Goal: Information Seeking & Learning: Learn about a topic

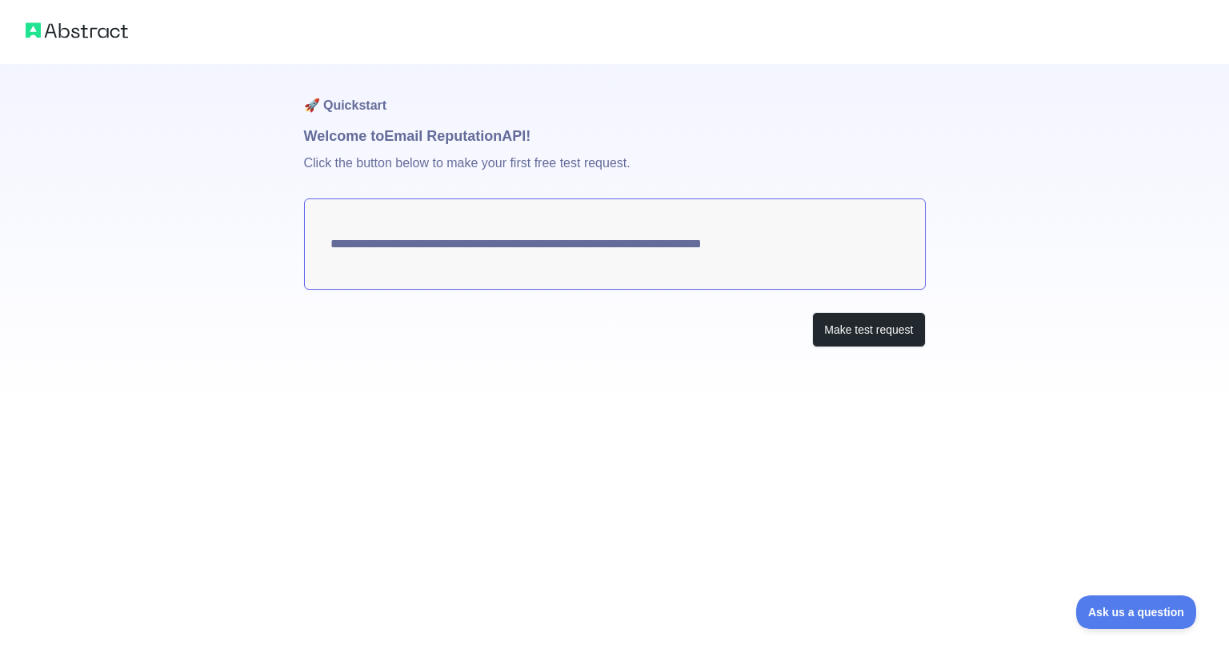
drag, startPoint x: 363, startPoint y: 138, endPoint x: 388, endPoint y: 137, distance: 24.9
click at [388, 137] on h1 "Welcome to Email Reputation API!" at bounding box center [615, 136] width 622 height 22
drag, startPoint x: 398, startPoint y: 164, endPoint x: 616, endPoint y: 171, distance: 218.5
click at [614, 170] on p "Click the button below to make your first free test request." at bounding box center [615, 172] width 622 height 51
click at [858, 338] on button "Make test request" at bounding box center [868, 330] width 113 height 36
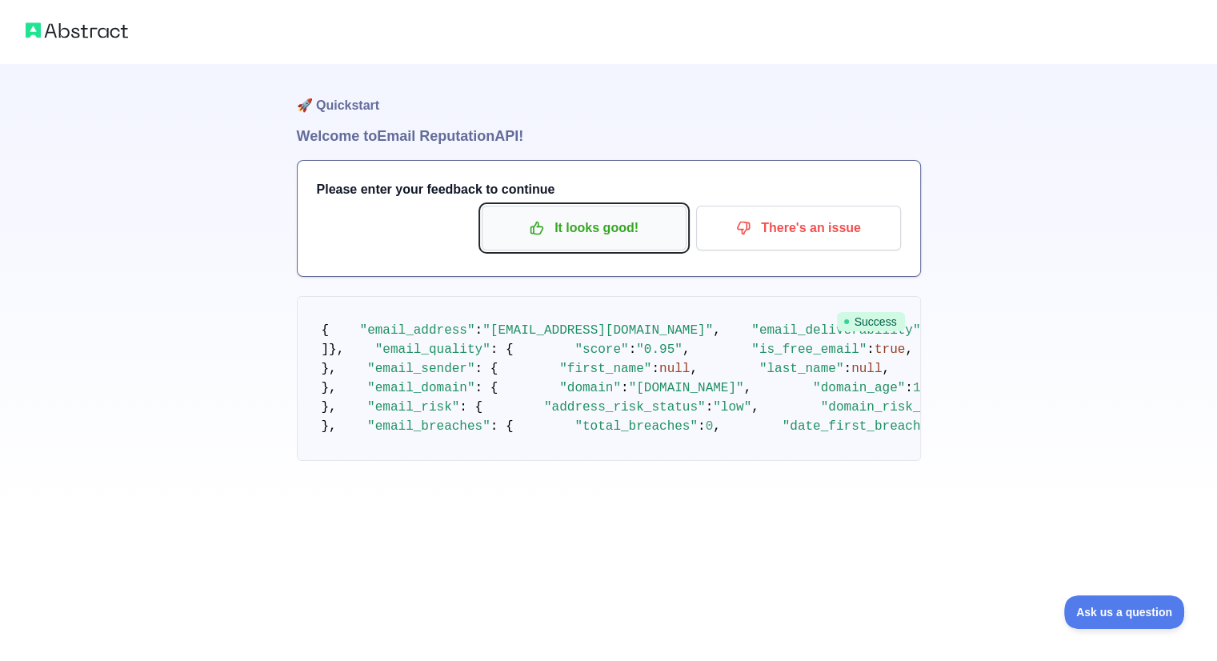
click at [674, 230] on p "It looks good!" at bounding box center [584, 227] width 181 height 27
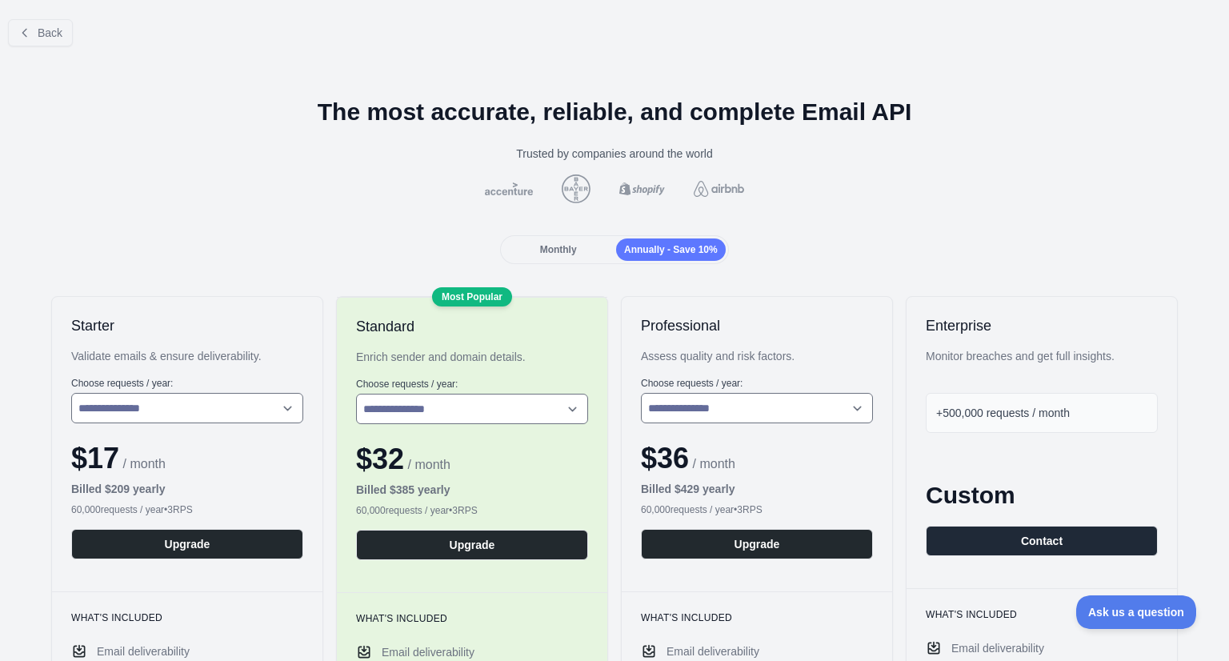
click at [573, 241] on div "Monthly" at bounding box center [558, 249] width 110 height 22
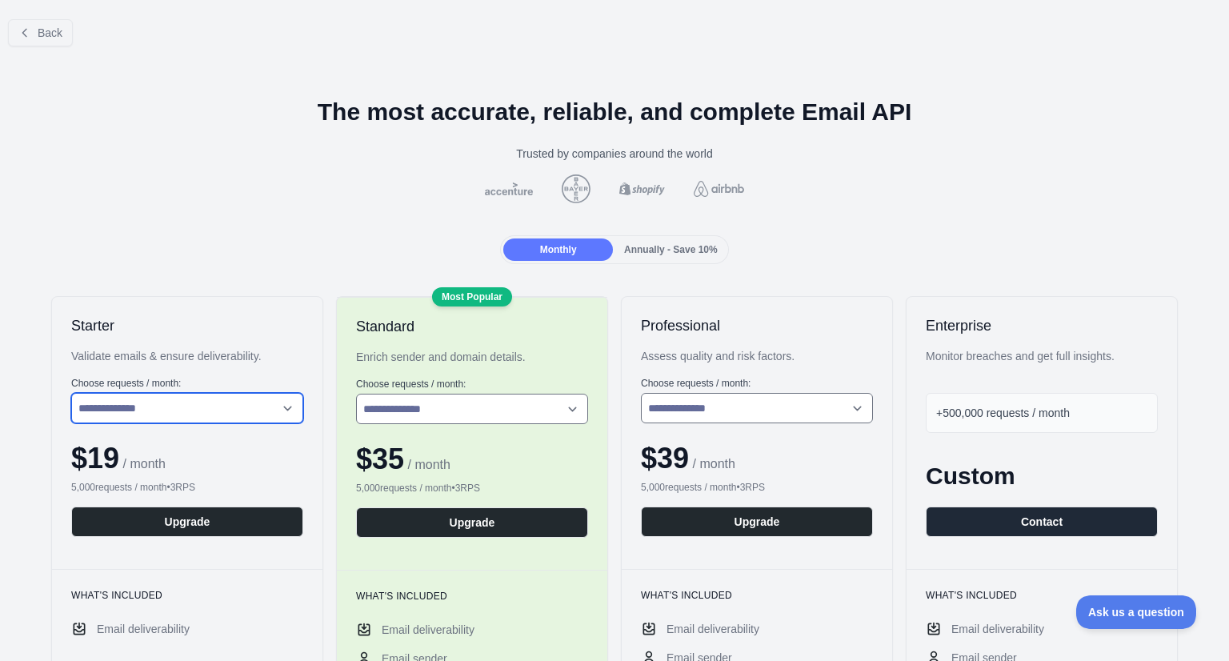
click at [147, 414] on select "**********" at bounding box center [187, 408] width 232 height 30
click at [71, 393] on select "**********" at bounding box center [187, 408] width 232 height 30
click at [188, 319] on h2 "Starter" at bounding box center [187, 325] width 232 height 19
click at [46, 30] on span "Back" at bounding box center [50, 32] width 25 height 13
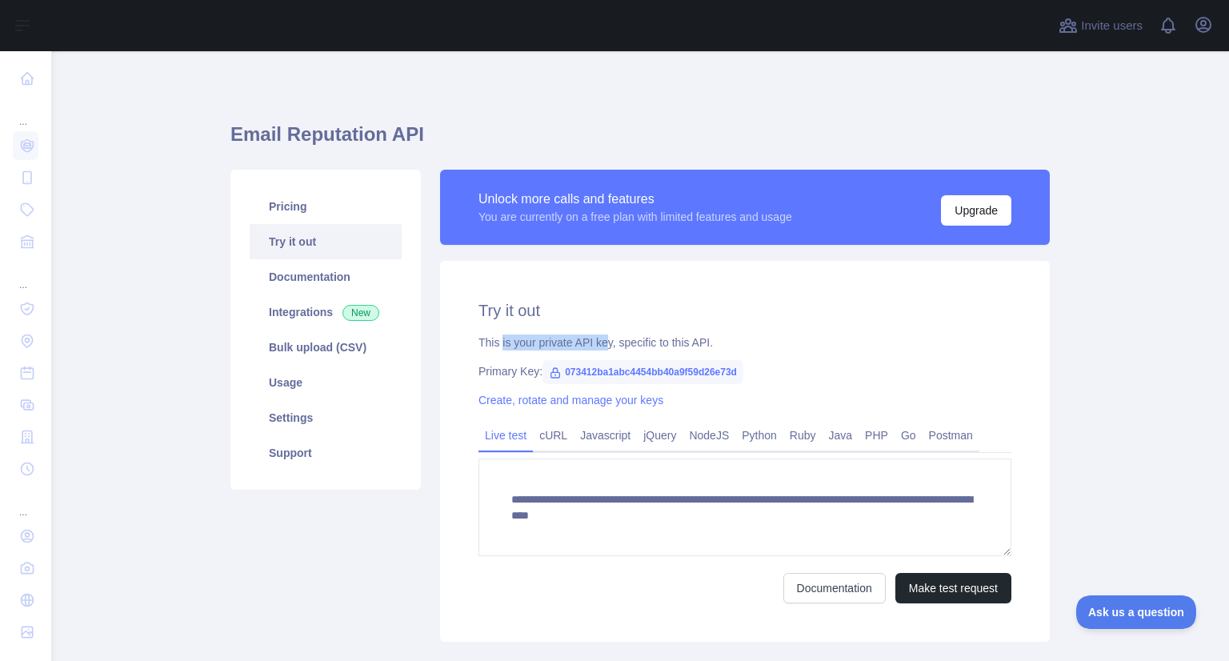
drag, startPoint x: 494, startPoint y: 347, endPoint x: 596, endPoint y: 333, distance: 102.6
click at [596, 333] on div "**********" at bounding box center [745, 451] width 610 height 381
drag, startPoint x: 500, startPoint y: 202, endPoint x: 614, endPoint y: 199, distance: 114.4
click at [614, 199] on div "Unlock more calls and features" at bounding box center [635, 199] width 314 height 19
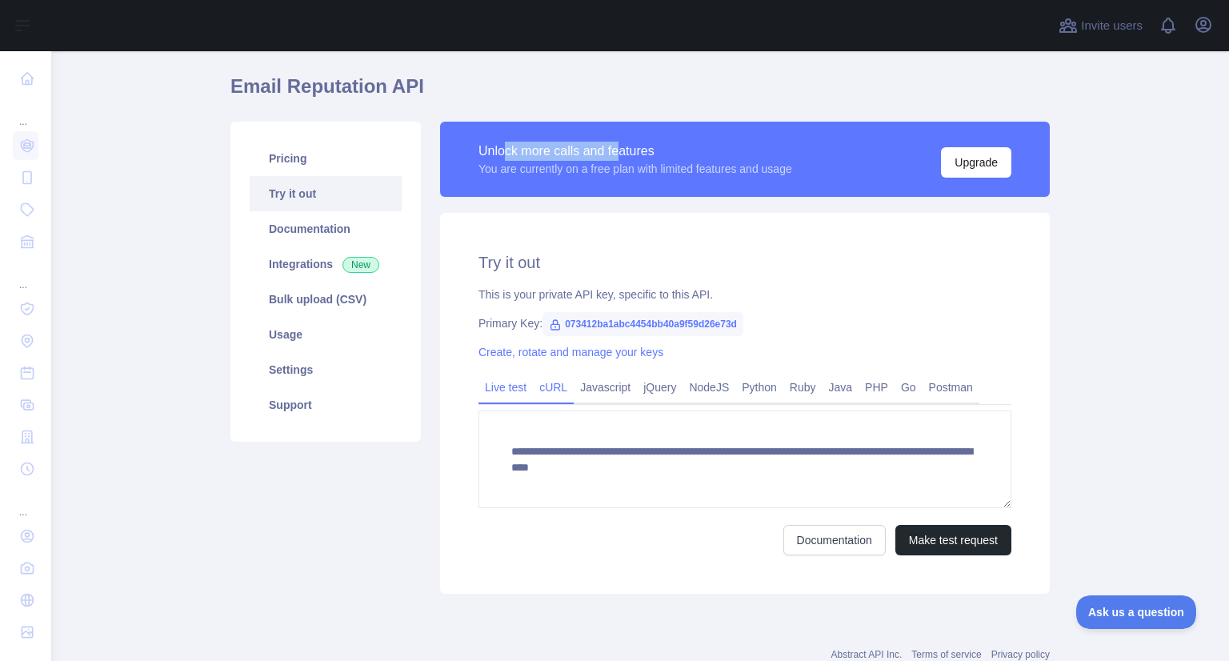
scroll to position [98, 0]
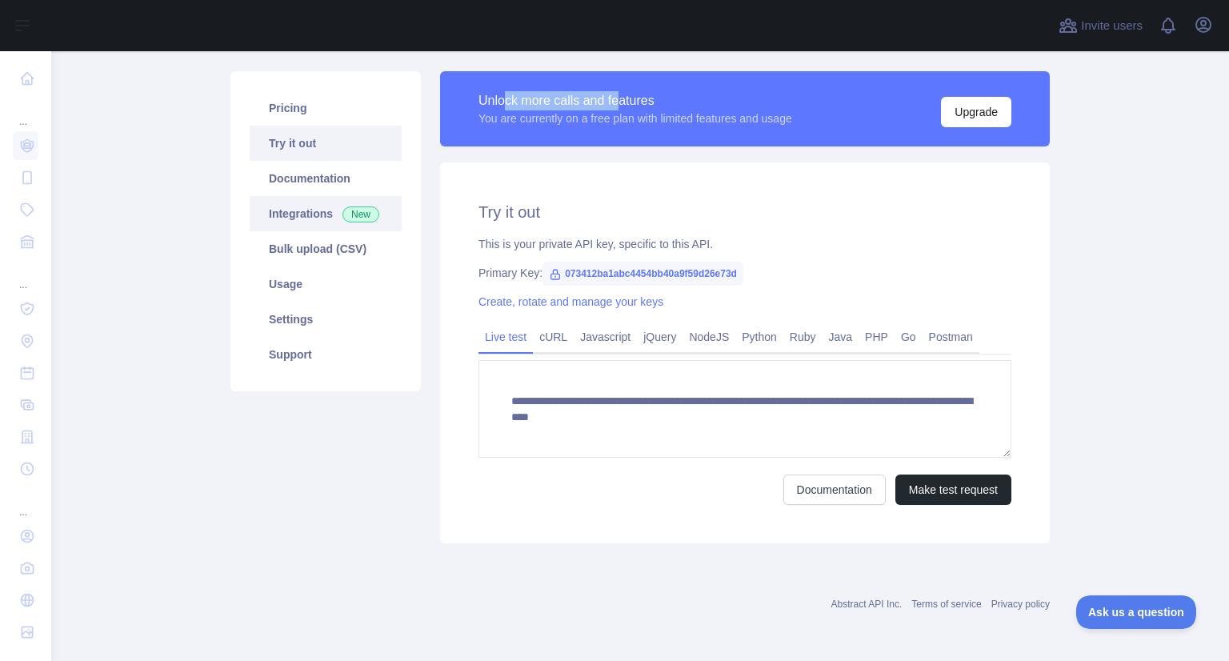
click at [320, 225] on link "Integrations New" at bounding box center [326, 213] width 152 height 35
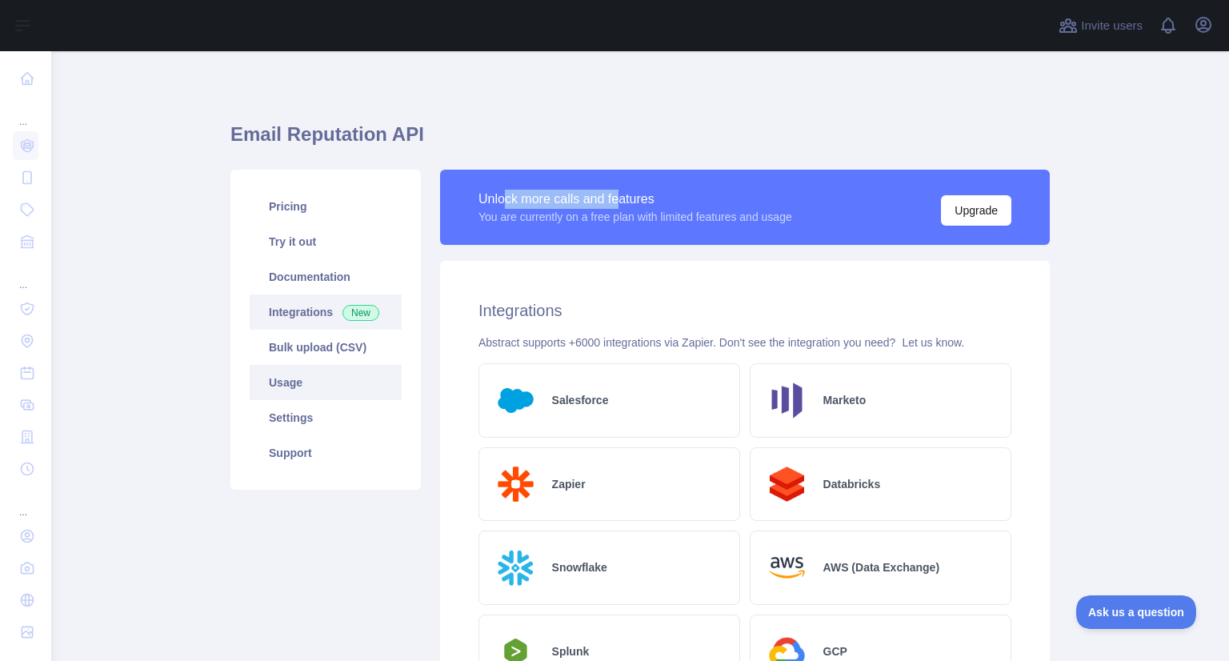
click at [307, 382] on link "Usage" at bounding box center [326, 382] width 152 height 35
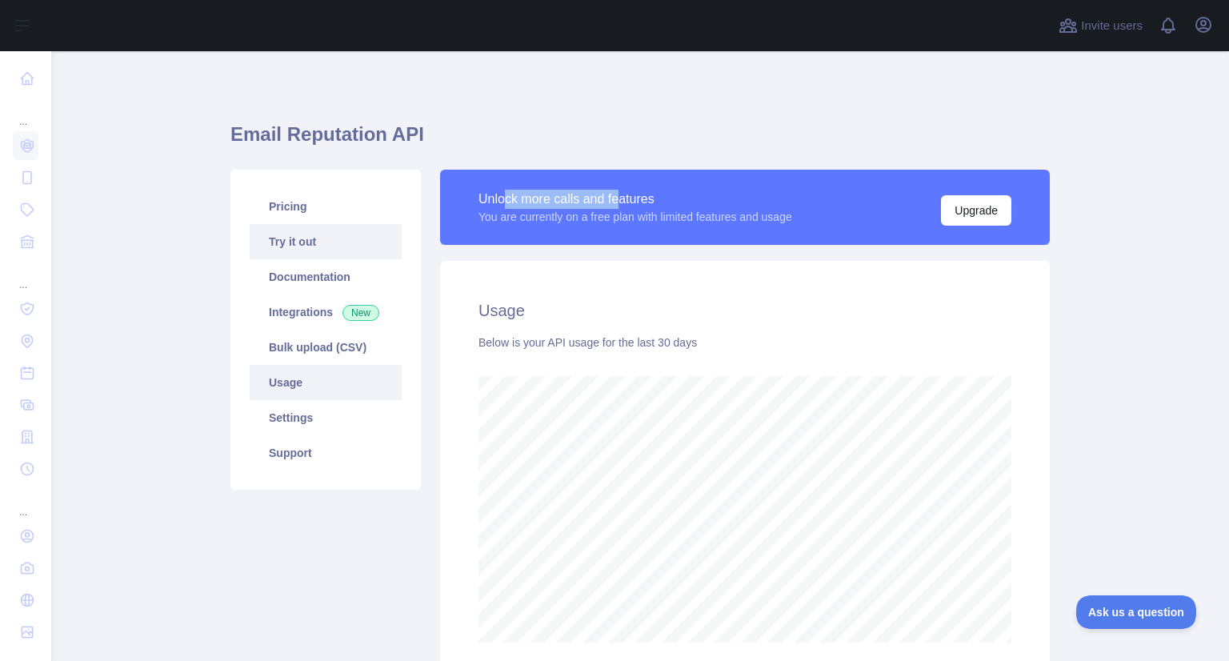
click at [338, 238] on link "Try it out" at bounding box center [326, 241] width 152 height 35
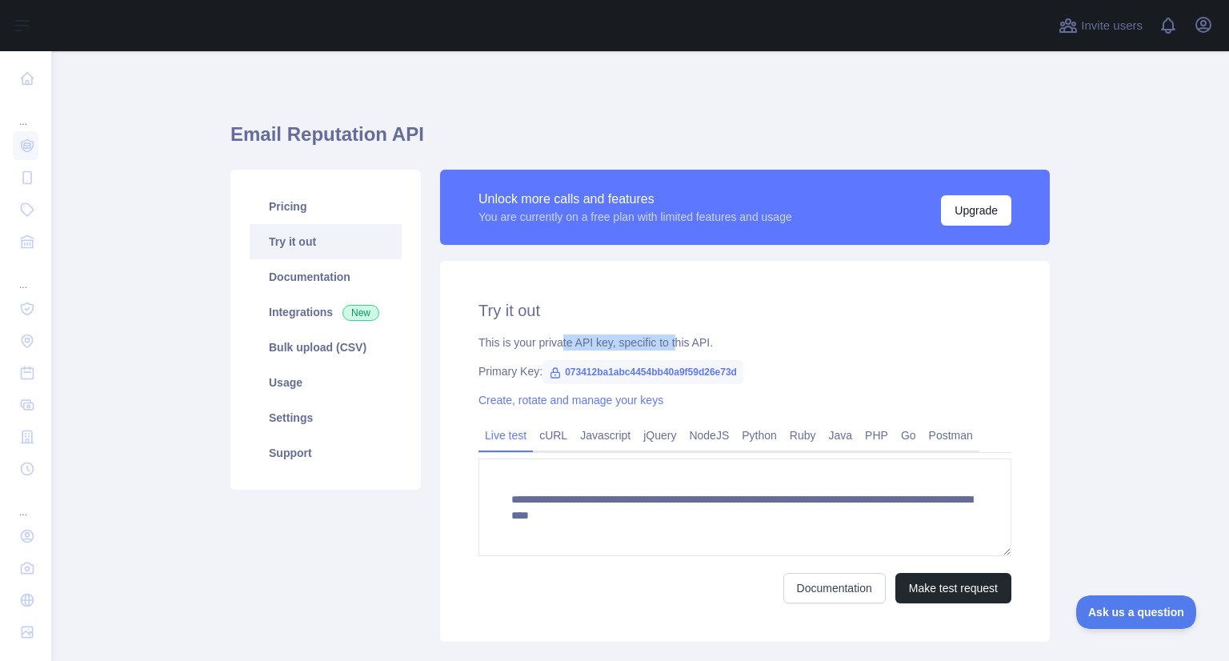
drag, startPoint x: 554, startPoint y: 333, endPoint x: 666, endPoint y: 331, distance: 112.0
click at [666, 331] on div "**********" at bounding box center [745, 451] width 610 height 381
click at [733, 282] on div "**********" at bounding box center [745, 451] width 610 height 381
drag, startPoint x: 722, startPoint y: 343, endPoint x: 425, endPoint y: 343, distance: 297.6
click at [430, 343] on div "**********" at bounding box center [744, 406] width 629 height 472
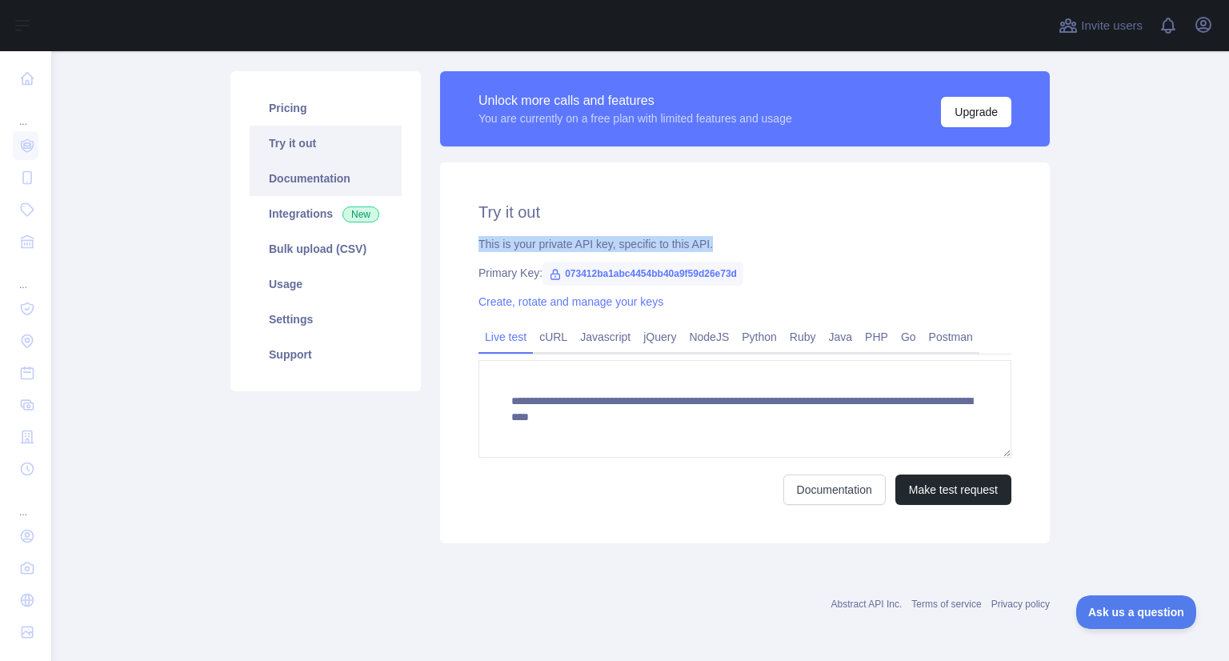
click at [317, 182] on link "Documentation" at bounding box center [326, 178] width 152 height 35
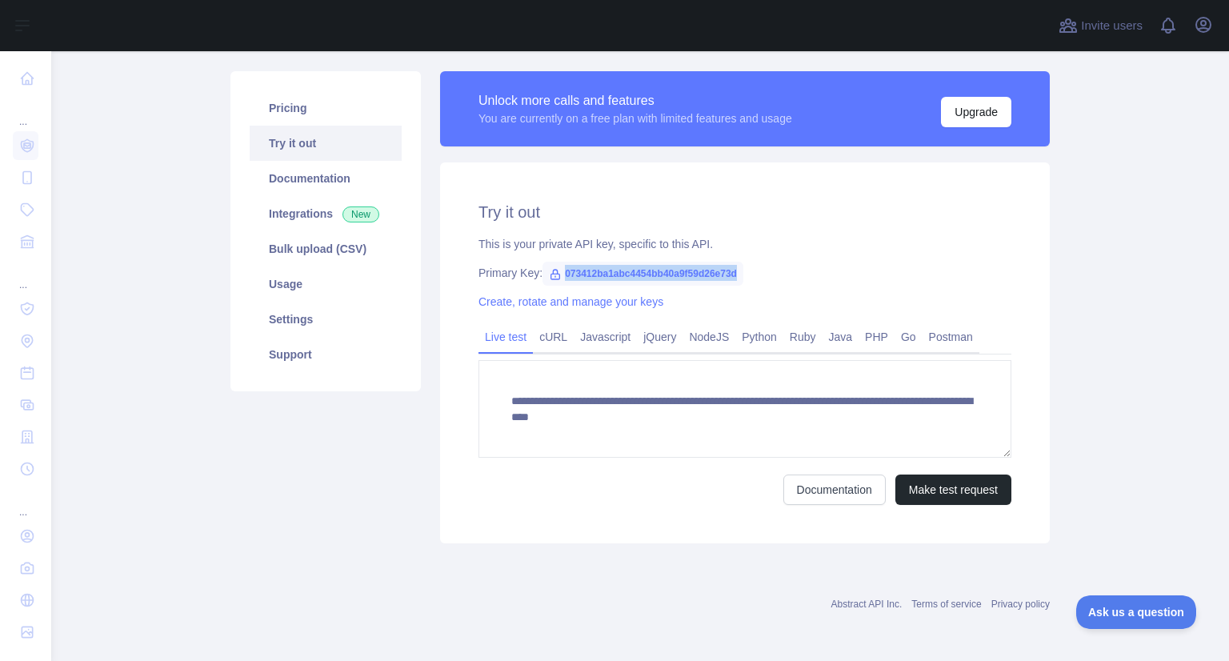
drag, startPoint x: 771, startPoint y: 273, endPoint x: 556, endPoint y: 274, distance: 215.2
click at [556, 274] on div "Primary Key: 073412ba1abc4454bb40a9f59d26e73d" at bounding box center [744, 273] width 533 height 16
copy span "073412ba1abc4454bb40a9f59d26e73d"
click at [322, 170] on link "Documentation" at bounding box center [326, 178] width 152 height 35
click at [320, 289] on link "Usage" at bounding box center [326, 283] width 152 height 35
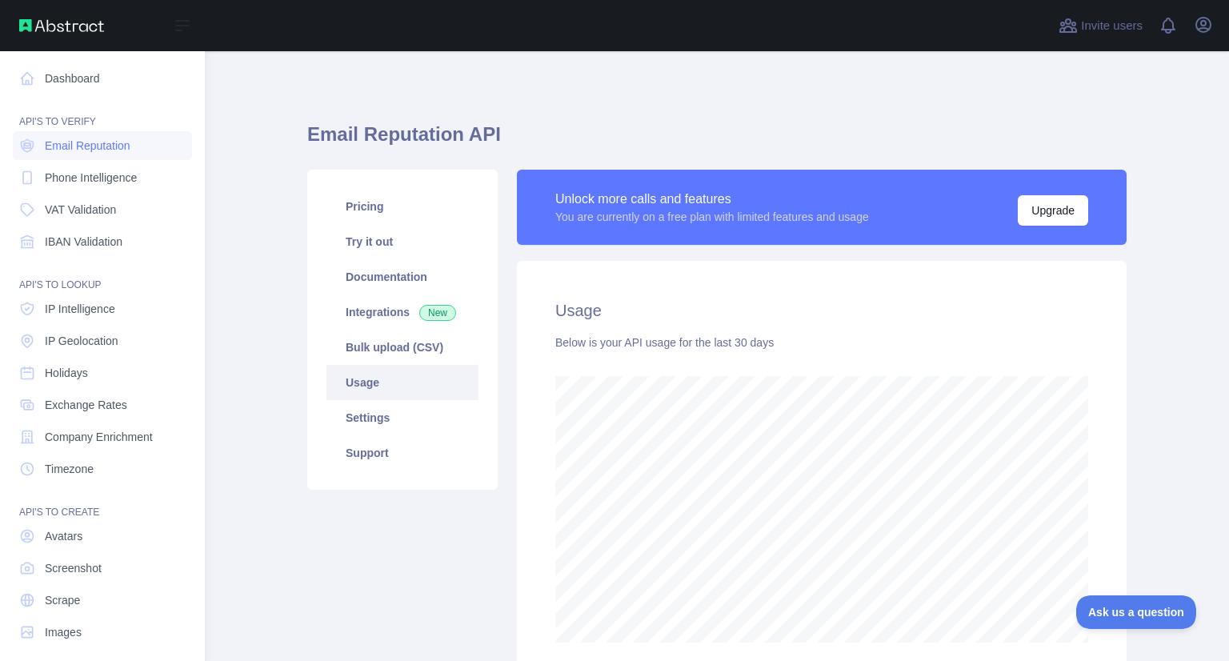
scroll to position [799358, 798956]
click at [118, 145] on span "Email Reputation" at bounding box center [88, 146] width 86 height 16
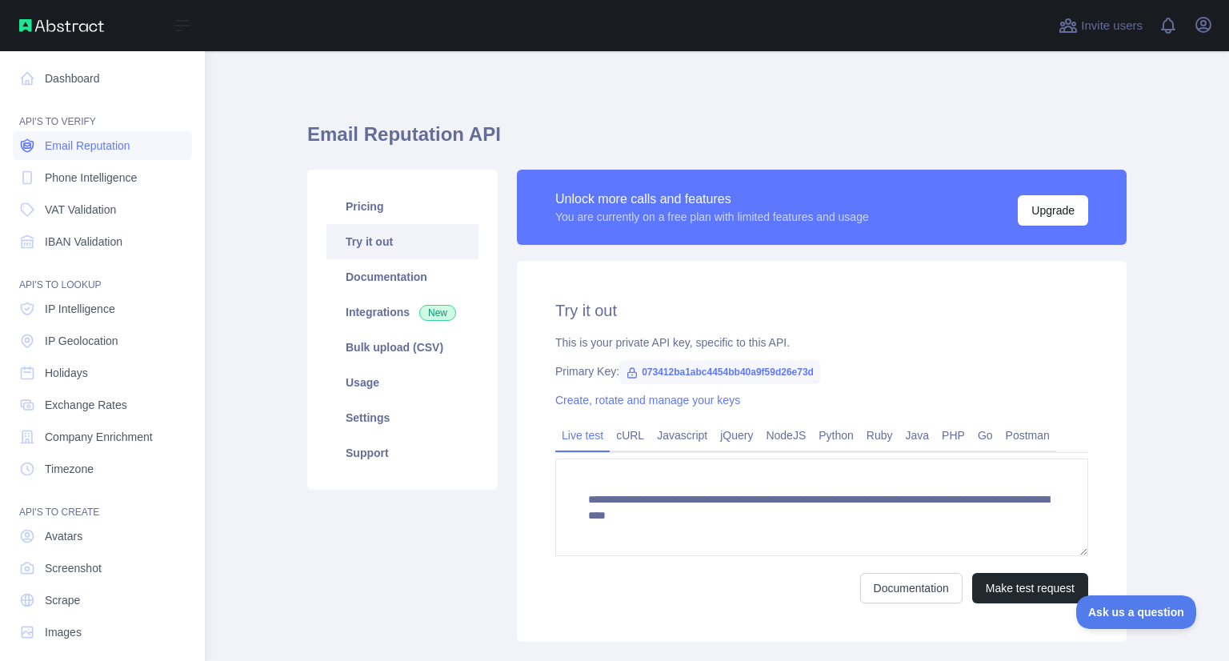
click at [118, 145] on span "Email Reputation" at bounding box center [88, 146] width 86 height 16
